Goal: Navigation & Orientation: Find specific page/section

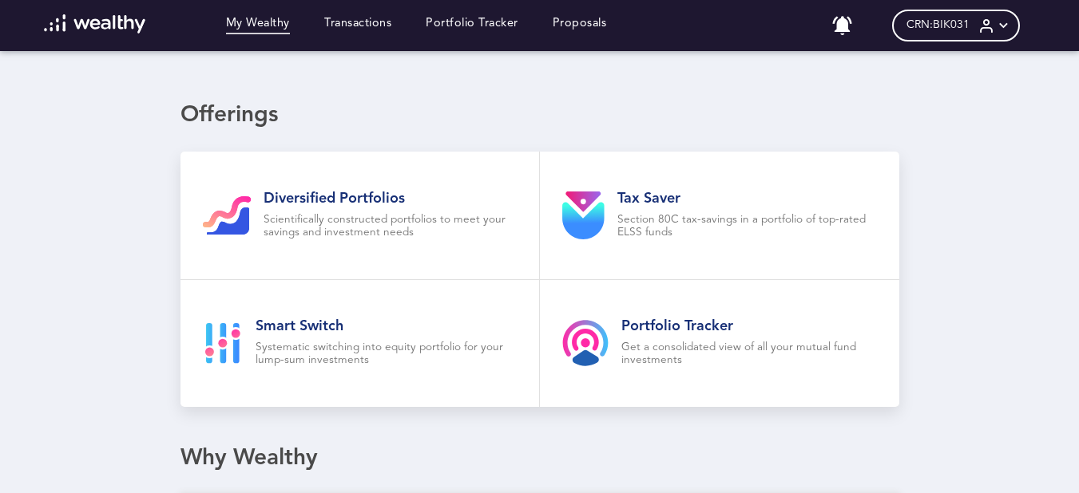
click at [1010, 26] on icon at bounding box center [1003, 26] width 17 height 17
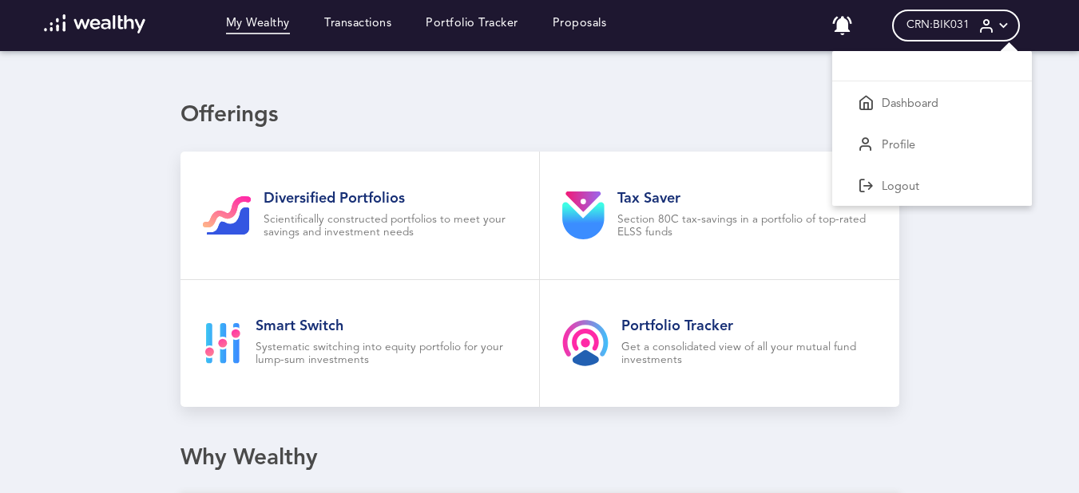
click at [705, 92] on div at bounding box center [539, 246] width 1079 height 493
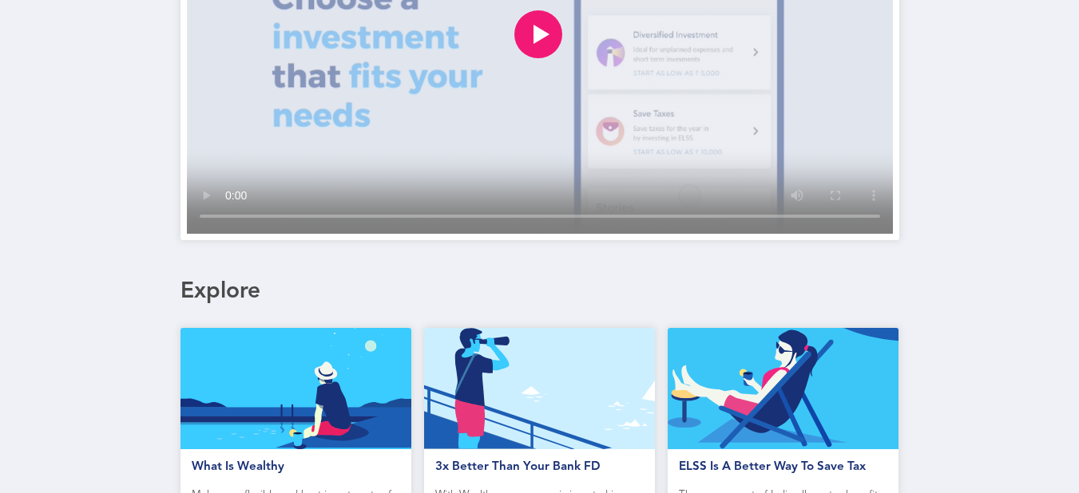
scroll to position [651, 12]
drag, startPoint x: 1075, startPoint y: 342, endPoint x: 1035, endPoint y: 197, distance: 150.1
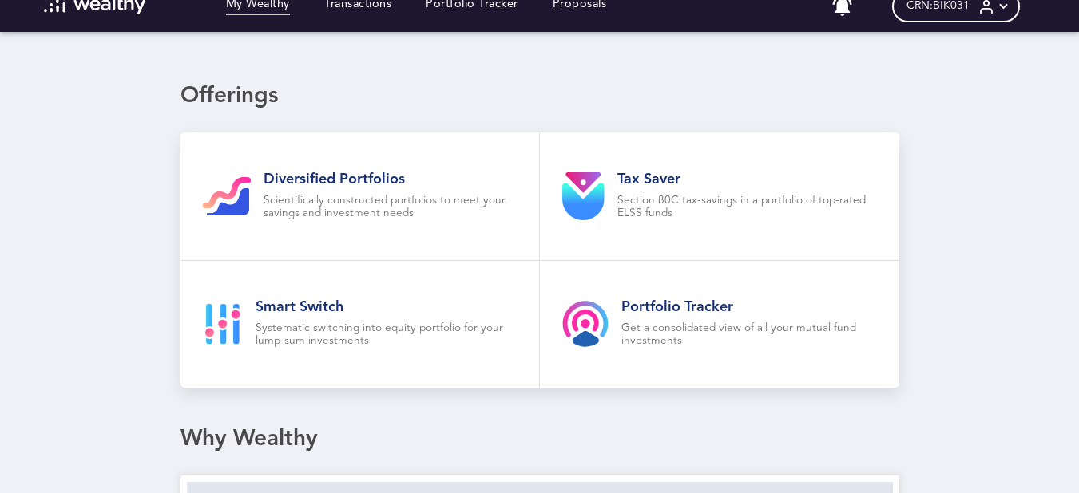
scroll to position [0, 12]
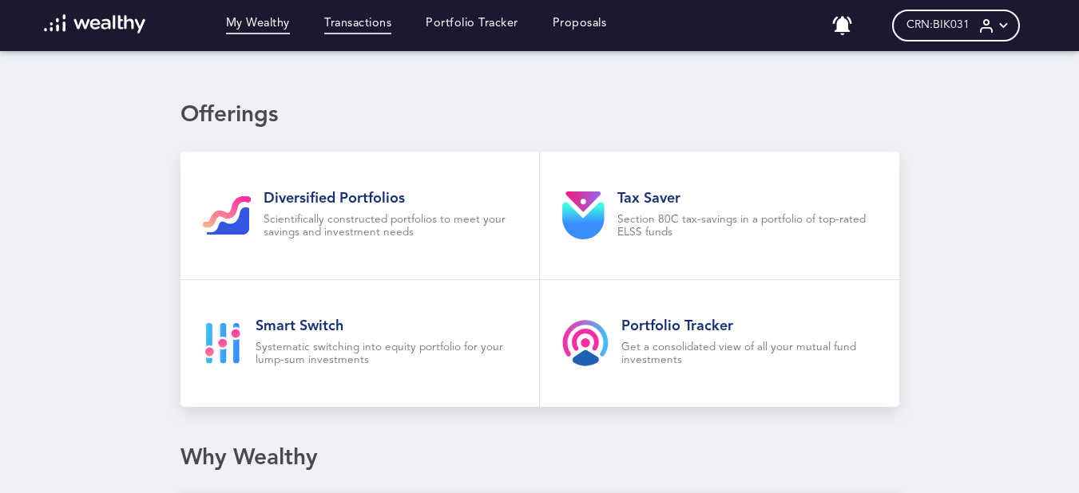
click at [337, 26] on link "Transactions" at bounding box center [357, 26] width 67 height 18
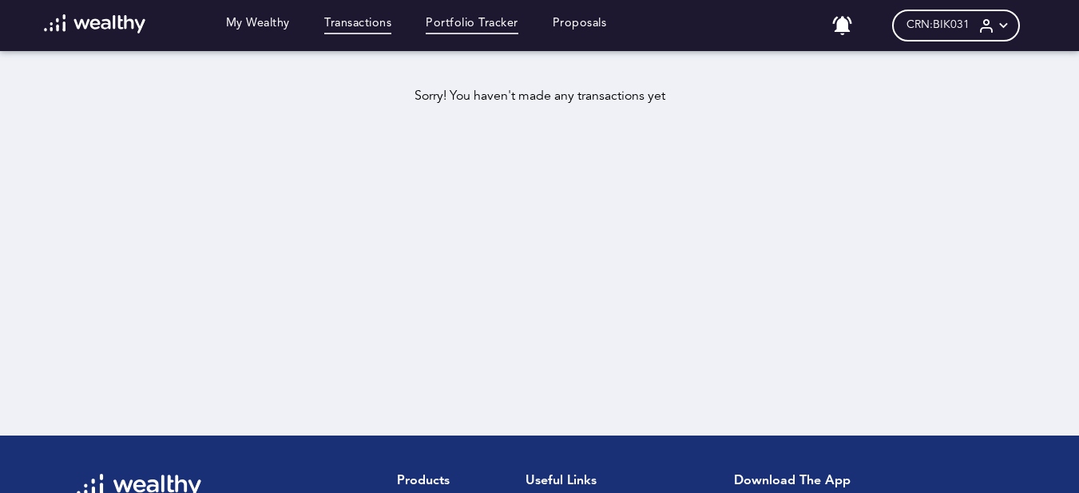
click at [453, 23] on link "Portfolio Tracker" at bounding box center [472, 26] width 93 height 18
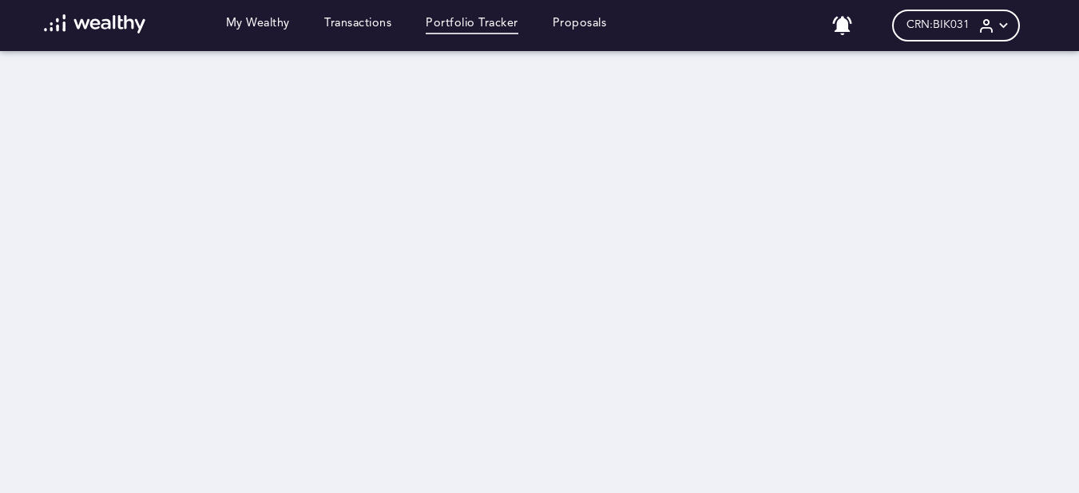
click at [63, 27] on img at bounding box center [94, 23] width 101 height 19
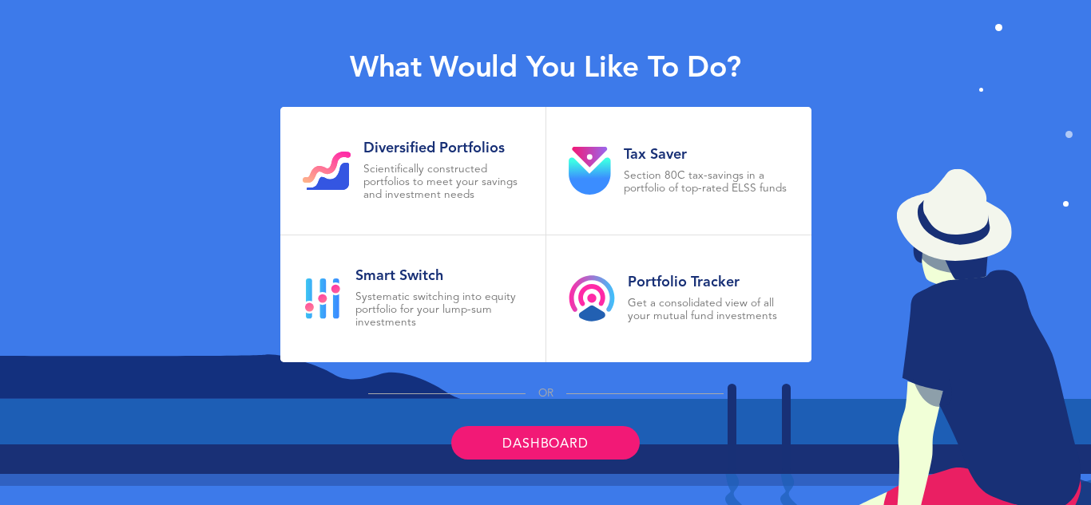
click at [561, 444] on link "Dashboard" at bounding box center [545, 443] width 188 height 34
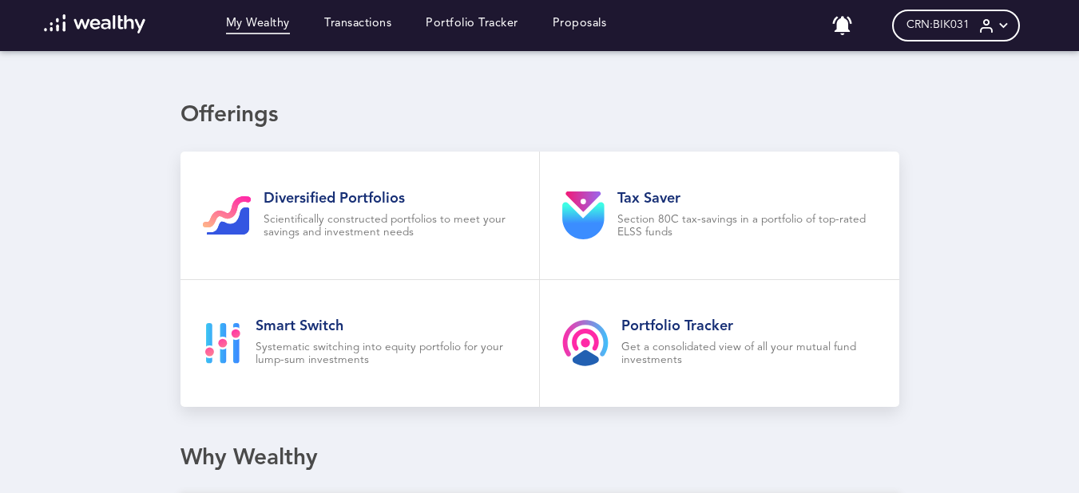
click at [1011, 24] on icon at bounding box center [1003, 26] width 17 height 17
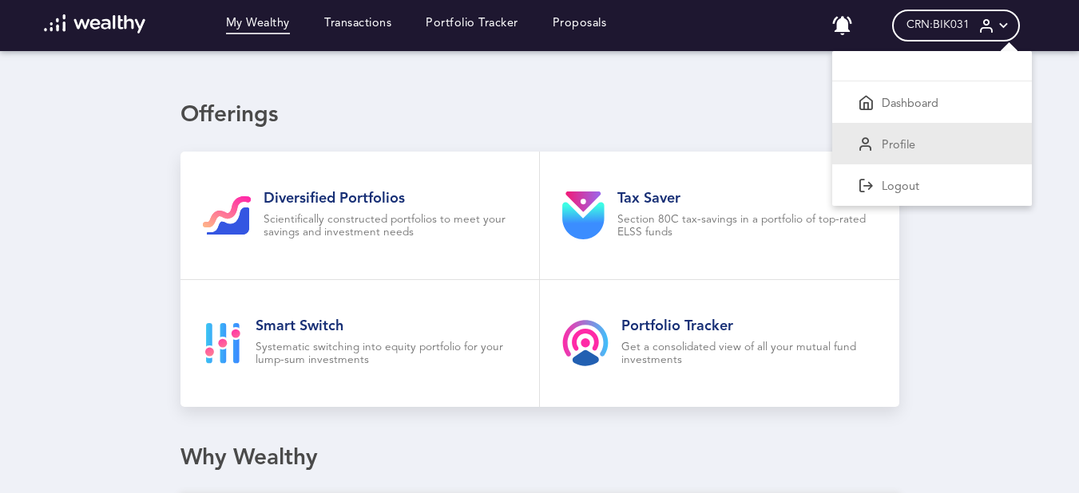
click at [905, 152] on p "Profile" at bounding box center [898, 146] width 34 height 14
